Goal: Use online tool/utility: Utilize a website feature to perform a specific function

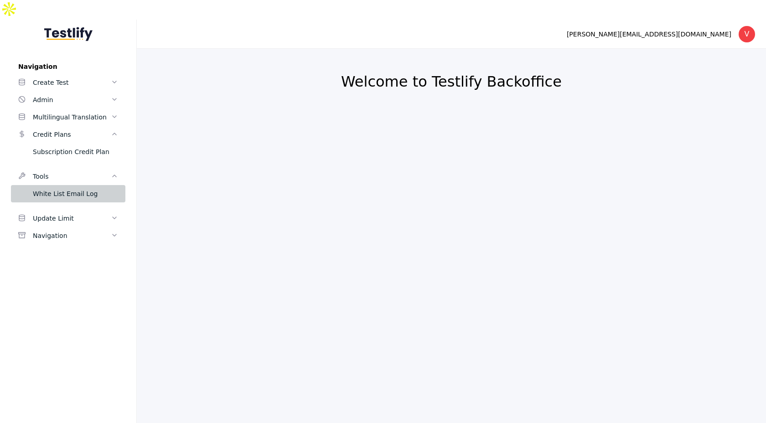
click at [69, 188] on div "White List Email Log" at bounding box center [75, 193] width 85 height 11
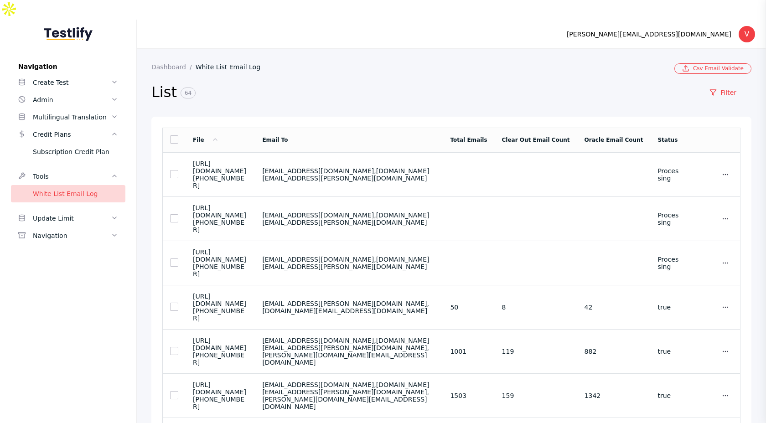
click at [73, 188] on div "White List Email Log" at bounding box center [75, 193] width 85 height 11
click at [699, 63] on link "Csv Email Validate" at bounding box center [712, 68] width 77 height 10
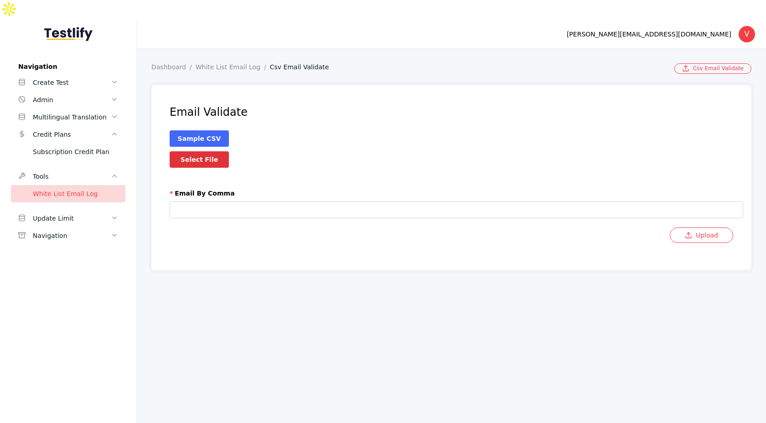
click at [203, 151] on label "Select File" at bounding box center [199, 159] width 59 height 16
click at [0, 0] on input "Select File" at bounding box center [0, 0] width 0 height 0
